Goal: Transaction & Acquisition: Purchase product/service

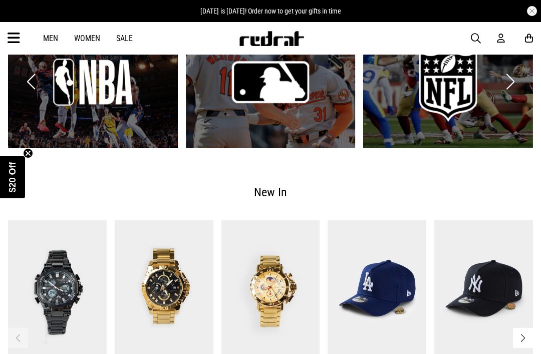
scroll to position [1606, 0]
click at [463, 93] on link "3 / 4" at bounding box center [448, 82] width 170 height 133
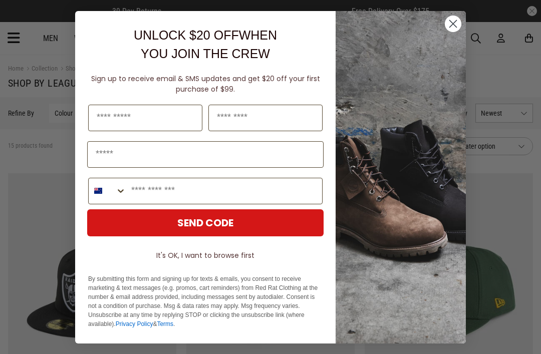
click at [457, 23] on circle "Close dialog" at bounding box center [453, 23] width 17 height 17
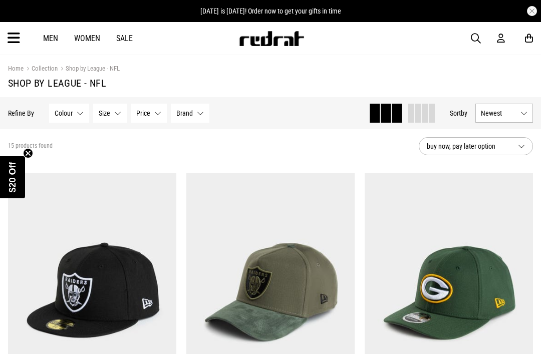
click at [50, 34] on link "Men" at bounding box center [50, 39] width 15 height 10
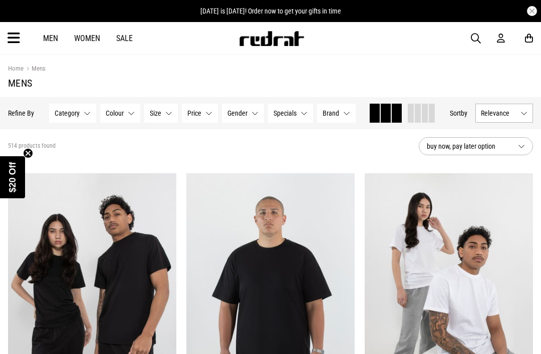
click at [71, 112] on span "Category" at bounding box center [67, 113] width 25 height 8
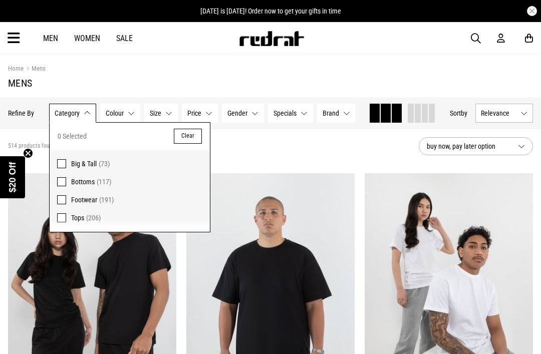
scroll to position [20, 0]
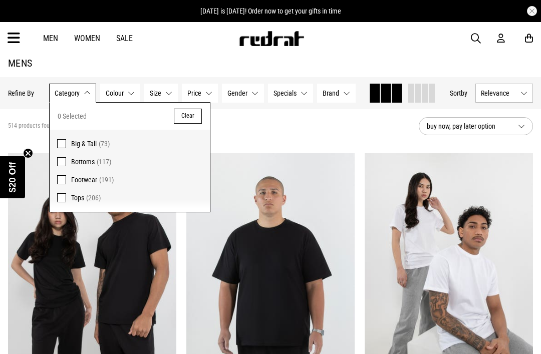
click at [75, 145] on span "Big & Tall" at bounding box center [84, 144] width 26 height 8
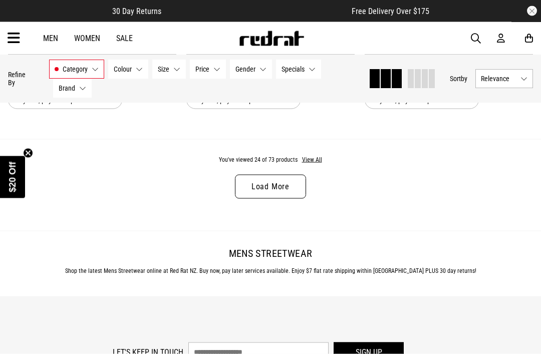
click at [274, 199] on link "Load More" at bounding box center [270, 187] width 71 height 24
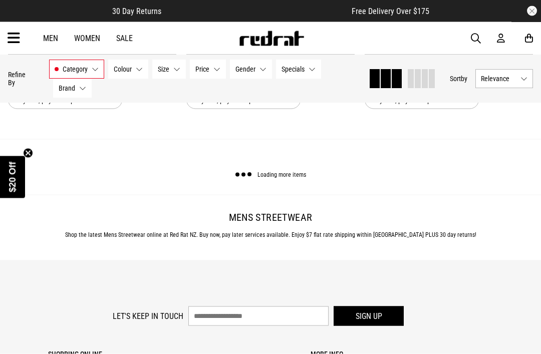
scroll to position [2556, 0]
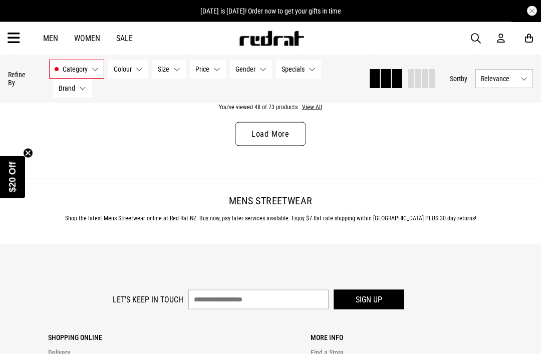
click at [282, 146] on link "Load More" at bounding box center [270, 134] width 71 height 24
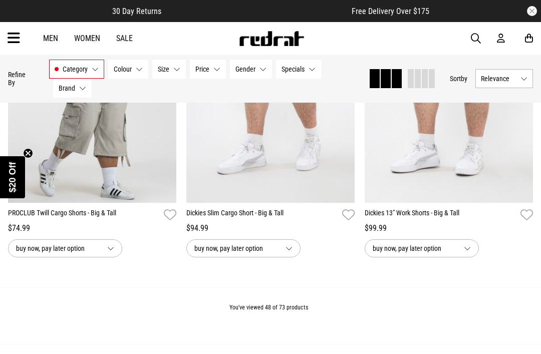
scroll to position [4890, 0]
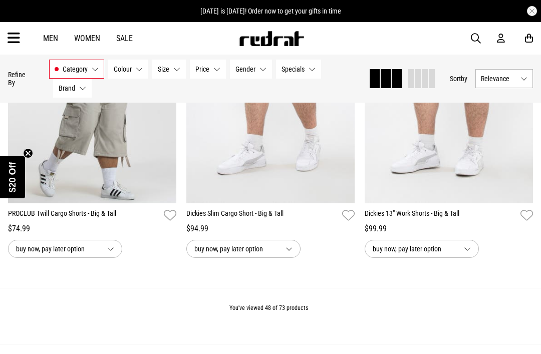
click at [415, 74] on span at bounding box center [418, 78] width 6 height 19
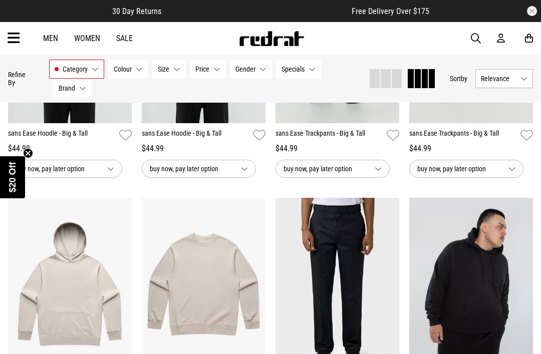
scroll to position [0, 0]
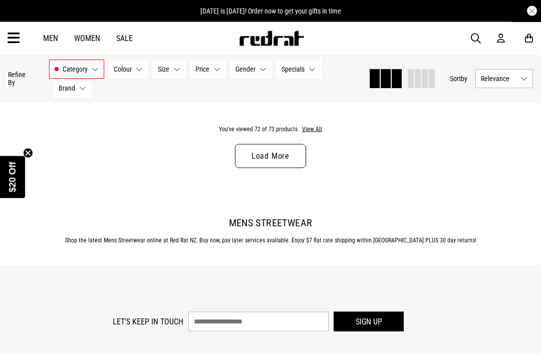
scroll to position [2644, 0]
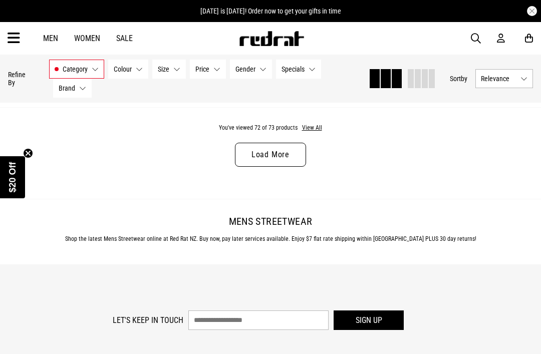
click at [278, 167] on link "Load More" at bounding box center [270, 155] width 71 height 24
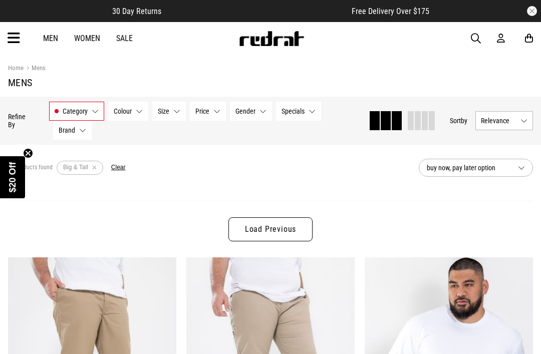
click at [82, 115] on span "Category" at bounding box center [75, 111] width 25 height 8
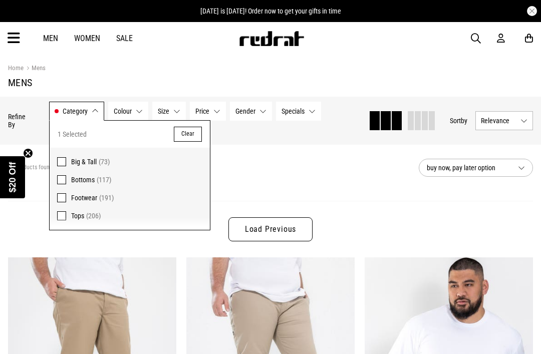
click at [64, 218] on span at bounding box center [61, 216] width 9 height 9
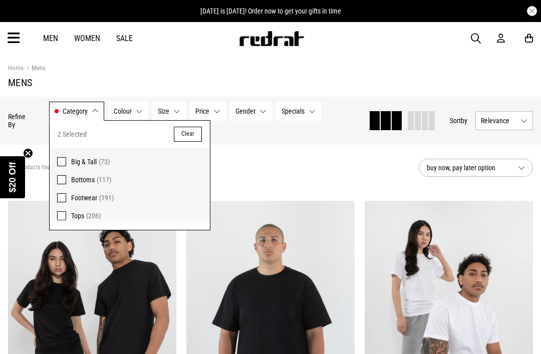
click at [67, 165] on label "Big & Tall (73)" at bounding box center [130, 159] width 160 height 23
click at [304, 180] on div "206 products found Active Filters Tops Clear" at bounding box center [209, 168] width 403 height 30
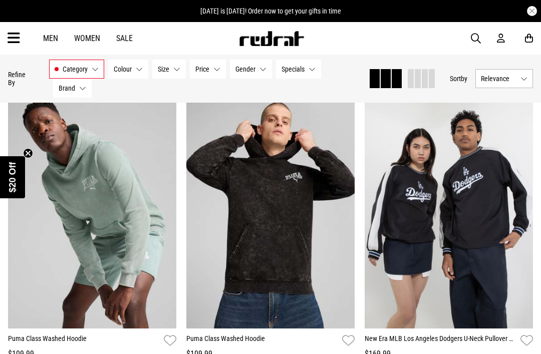
scroll to position [1352, 0]
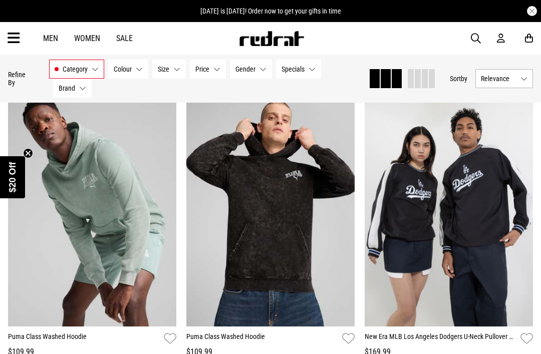
click at [471, 45] on div "Men Women Sale Sign in New Back Footwear Back Mens Back Womens Back Youth & Kid…" at bounding box center [270, 38] width 541 height 33
click at [472, 37] on span "button" at bounding box center [476, 39] width 10 height 12
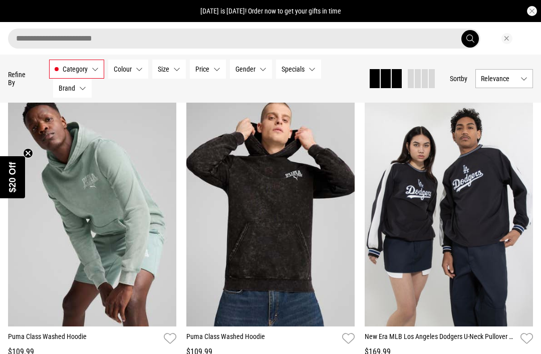
click at [419, 37] on input "search" at bounding box center [244, 39] width 473 height 20
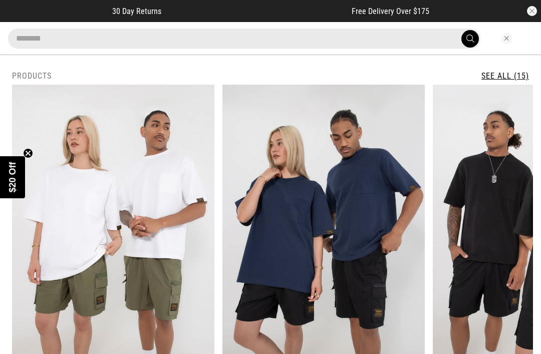
type input "*******"
click at [470, 39] on button "submit" at bounding box center [471, 39] width 18 height 18
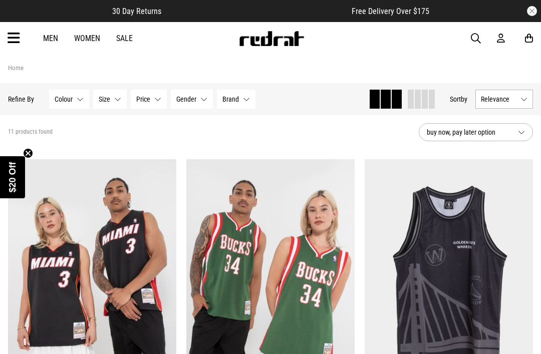
click at [40, 43] on div "Men Women Sale Sign in New Back Footwear Back Mens Back Womens Back Youth & Kid…" at bounding box center [270, 38] width 541 height 33
click at [55, 38] on link "Men" at bounding box center [50, 39] width 15 height 10
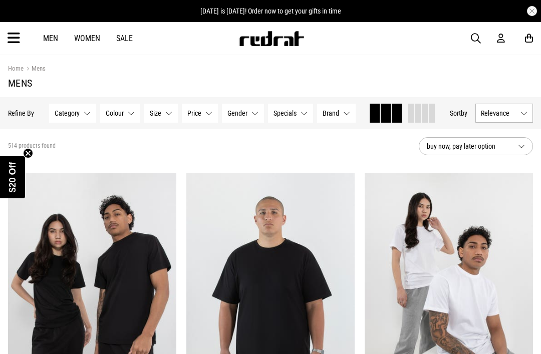
click at [77, 115] on span "Category" at bounding box center [67, 113] width 25 height 8
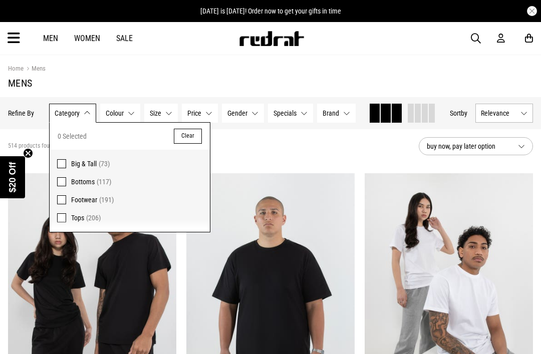
click at [65, 222] on span at bounding box center [61, 218] width 9 height 9
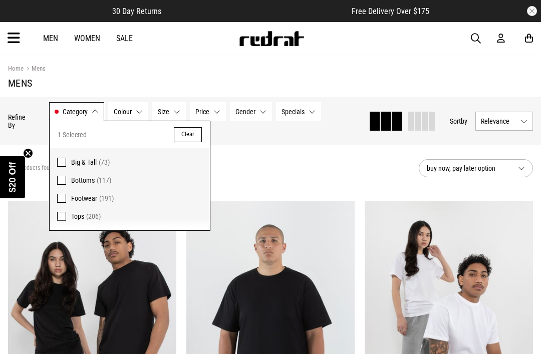
click at [284, 168] on div "206 products found Active Filters Tops Clear" at bounding box center [209, 168] width 403 height 30
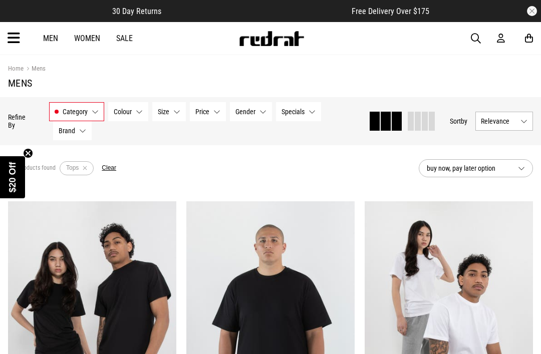
click at [170, 115] on button "Size None selected" at bounding box center [169, 111] width 34 height 19
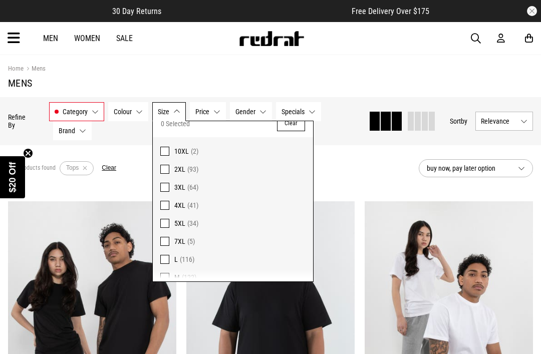
scroll to position [11, 0]
click at [178, 223] on span "5XL" at bounding box center [179, 224] width 11 height 8
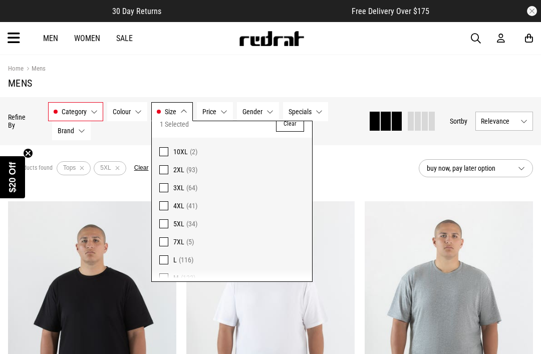
click at [344, 184] on section "34 products found Active Filters Tops 5XL Clear buy now, pay later option" at bounding box center [270, 168] width 541 height 46
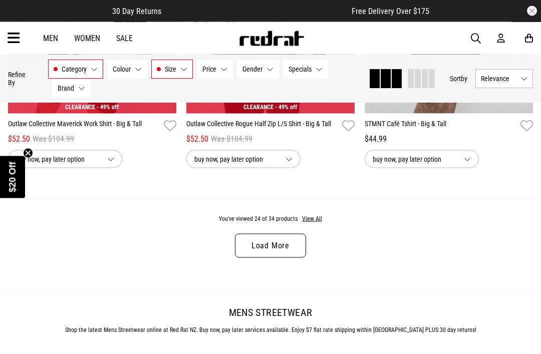
click at [279, 258] on link "Load More" at bounding box center [270, 246] width 71 height 24
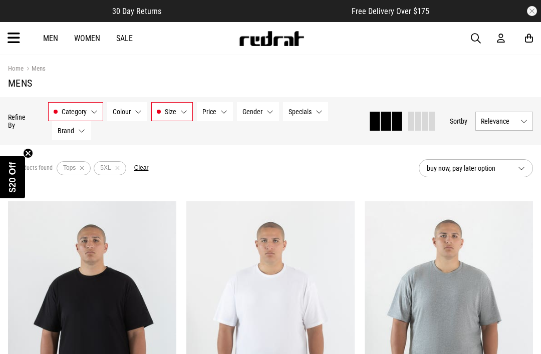
click at [178, 113] on button "Size 5XL" at bounding box center [172, 111] width 42 height 19
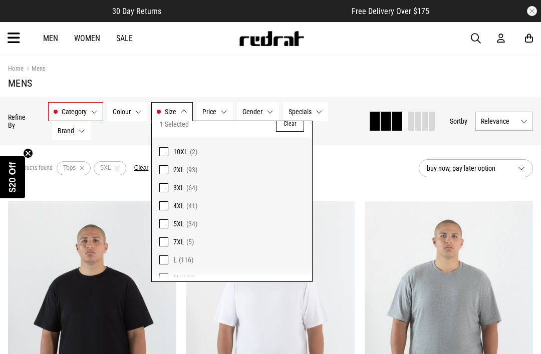
click at [169, 205] on label "4XL (41)" at bounding box center [232, 206] width 160 height 18
click at [166, 242] on span at bounding box center [163, 242] width 9 height 9
click at [172, 152] on label "10XL (2)" at bounding box center [232, 149] width 160 height 23
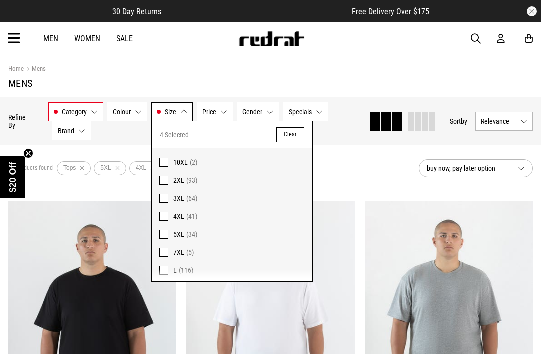
click at [332, 186] on section "45 products found Active Filters Tops 5XL 4XL 7XL 10XL Clear buy now, pay later…" at bounding box center [270, 168] width 541 height 46
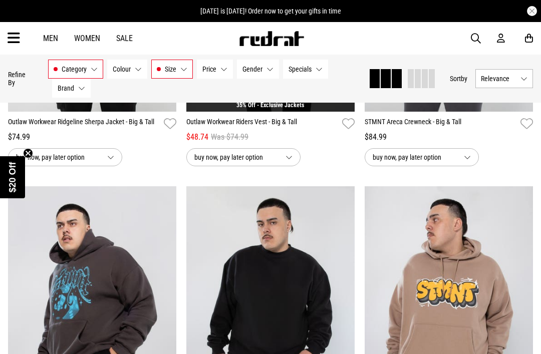
scroll to position [1581, 0]
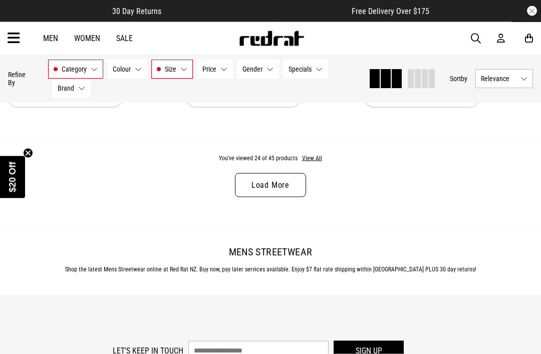
click at [291, 193] on link "Load More" at bounding box center [270, 185] width 71 height 24
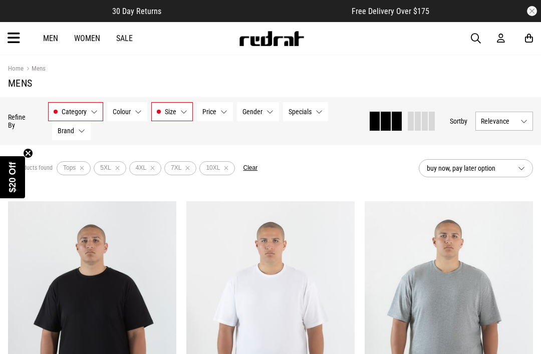
click at [19, 40] on icon at bounding box center [14, 38] width 13 height 17
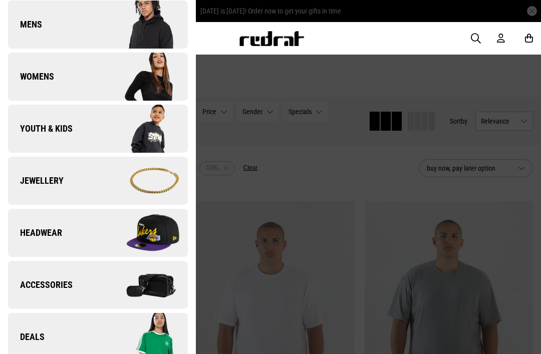
scroll to position [157, 0]
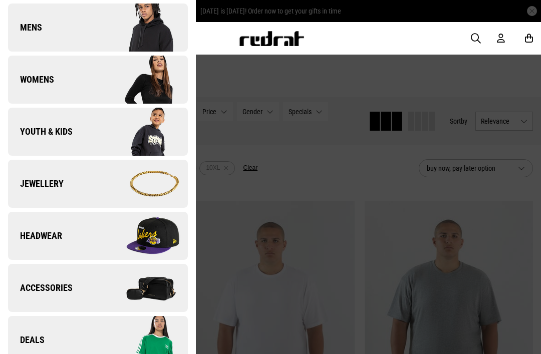
click at [158, 130] on img at bounding box center [143, 132] width 90 height 50
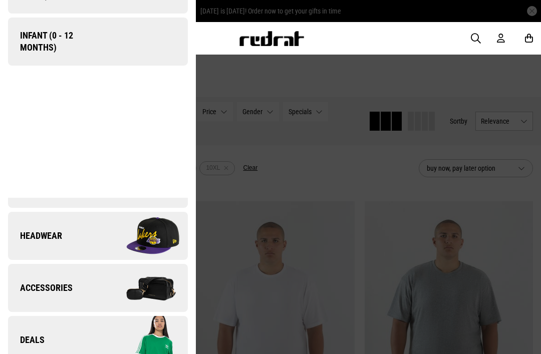
scroll to position [0, 0]
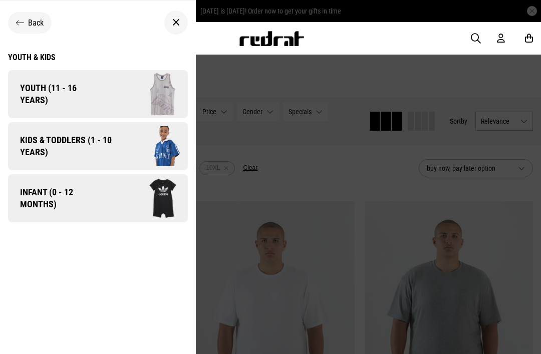
click at [164, 77] on img at bounding box center [145, 95] width 86 height 48
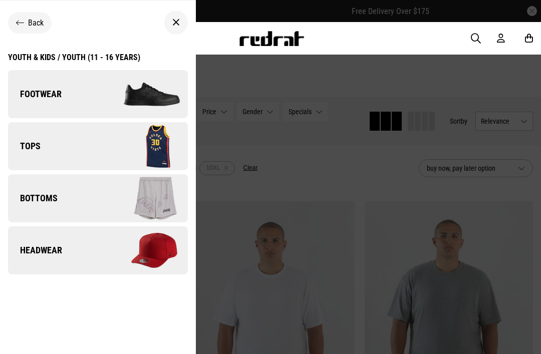
click at [163, 160] on img at bounding box center [143, 146] width 90 height 50
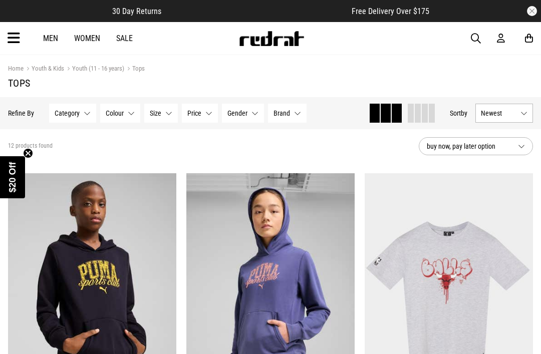
click at [167, 120] on button "Size None selected" at bounding box center [161, 113] width 34 height 19
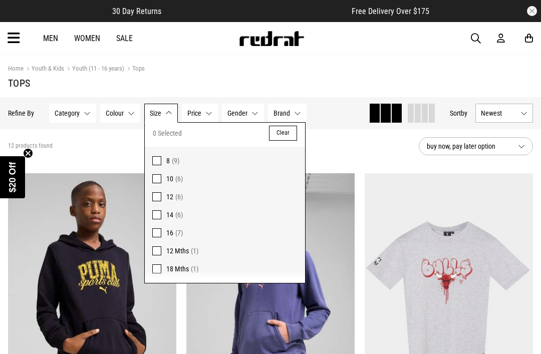
scroll to position [8, 0]
click at [363, 161] on section "12 products found buy now, pay later option" at bounding box center [270, 146] width 541 height 34
